Goal: Task Accomplishment & Management: Manage account settings

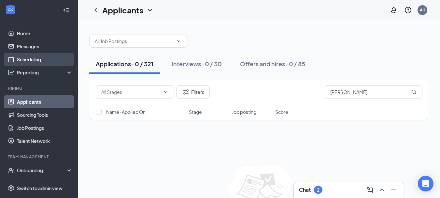
click at [29, 58] on link "Scheduling" at bounding box center [45, 59] width 56 height 13
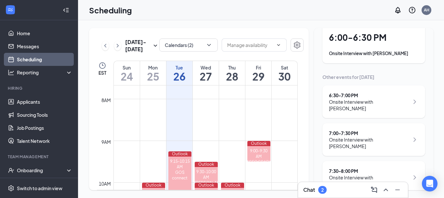
scroll to position [45, 0]
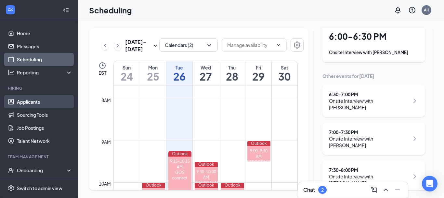
click at [29, 100] on link "Applicants" at bounding box center [45, 101] width 56 height 13
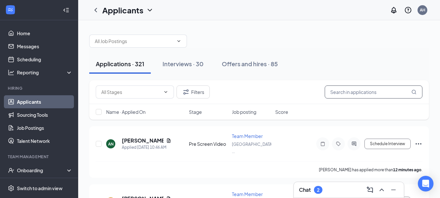
click at [372, 90] on input "text" at bounding box center [373, 91] width 98 height 13
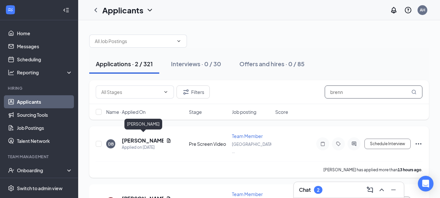
type input "brenn"
click at [131, 137] on h5 "[PERSON_NAME]" at bounding box center [143, 140] width 42 height 7
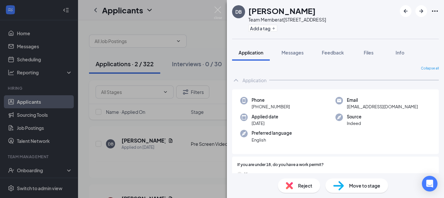
click at [370, 185] on span "Move to stage" at bounding box center [364, 185] width 31 height 7
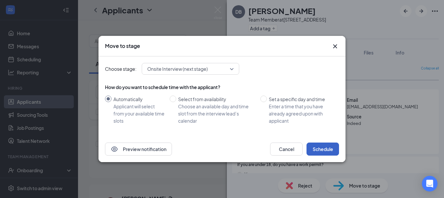
click at [323, 148] on button "Schedule" at bounding box center [323, 148] width 33 height 13
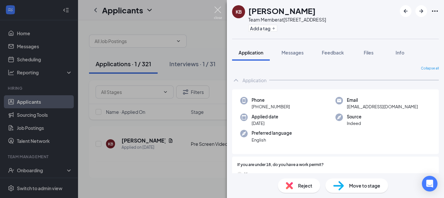
click at [218, 12] on img at bounding box center [218, 13] width 8 height 13
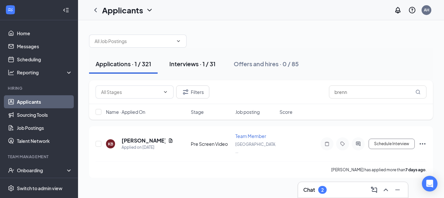
drag, startPoint x: 196, startPoint y: 70, endPoint x: 184, endPoint y: 64, distance: 13.4
click at [184, 64] on div "Interviews · 1 / 31" at bounding box center [193, 64] width 46 height 8
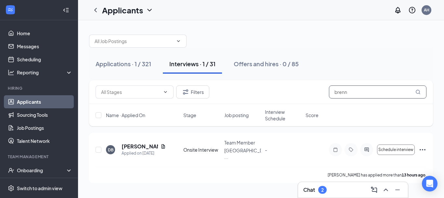
drag, startPoint x: 373, startPoint y: 91, endPoint x: 330, endPoint y: 87, distance: 42.5
click at [330, 87] on input "brenn" at bounding box center [378, 91] width 98 height 13
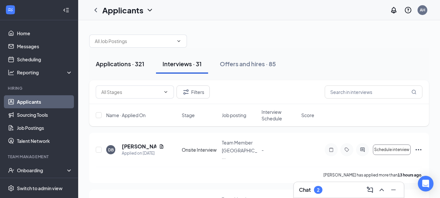
click at [120, 66] on div "Applications · 321" at bounding box center [120, 64] width 48 height 8
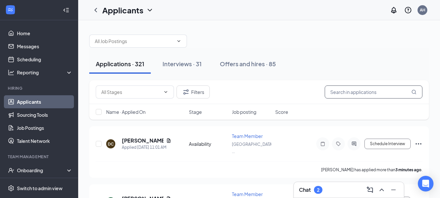
click at [370, 88] on input "text" at bounding box center [373, 91] width 98 height 13
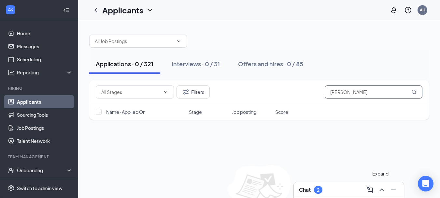
type input "[PERSON_NAME]"
click at [383, 190] on icon "ChevronUp" at bounding box center [381, 189] width 4 height 3
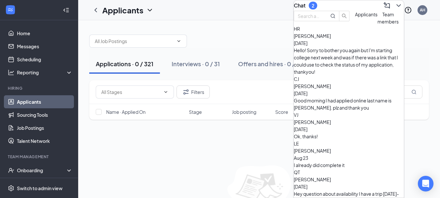
click at [394, 8] on icon "ChevronDown" at bounding box center [398, 6] width 8 height 8
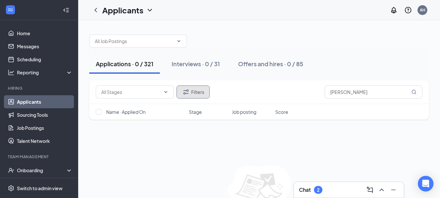
click at [194, 92] on button "Filters" at bounding box center [192, 91] width 33 height 13
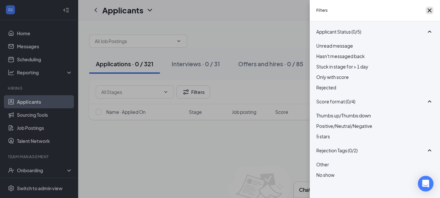
click at [426, 10] on icon "Cross" at bounding box center [429, 11] width 8 height 8
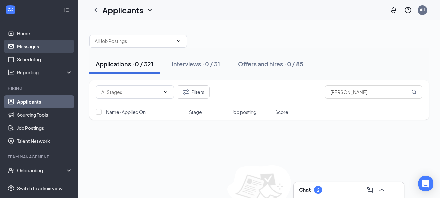
click at [40, 44] on link "Messages" at bounding box center [45, 46] width 56 height 13
